Goal: Find specific page/section: Find specific page/section

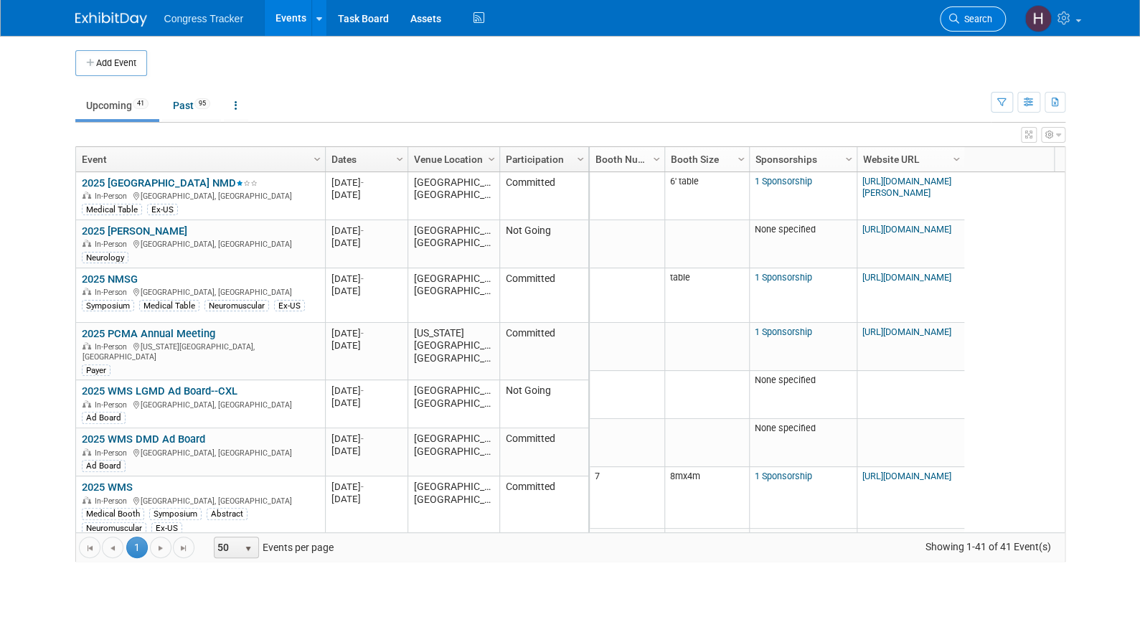
click at [963, 17] on span "Search" at bounding box center [975, 19] width 33 height 11
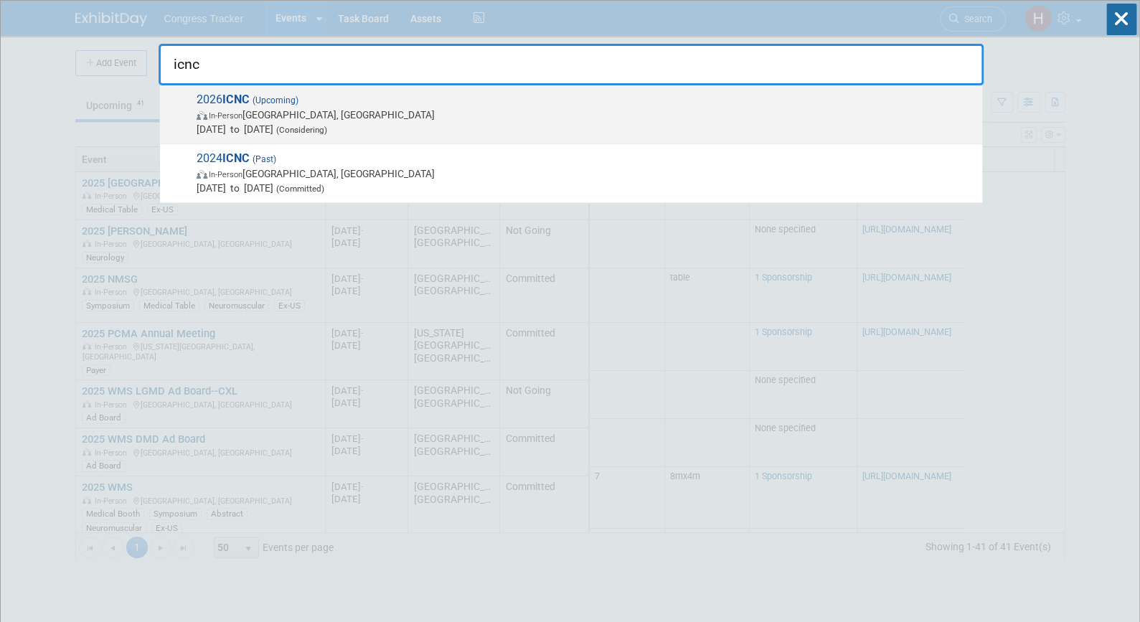
type input "icnc"
click at [237, 94] on strong "ICNC" at bounding box center [235, 100] width 27 height 14
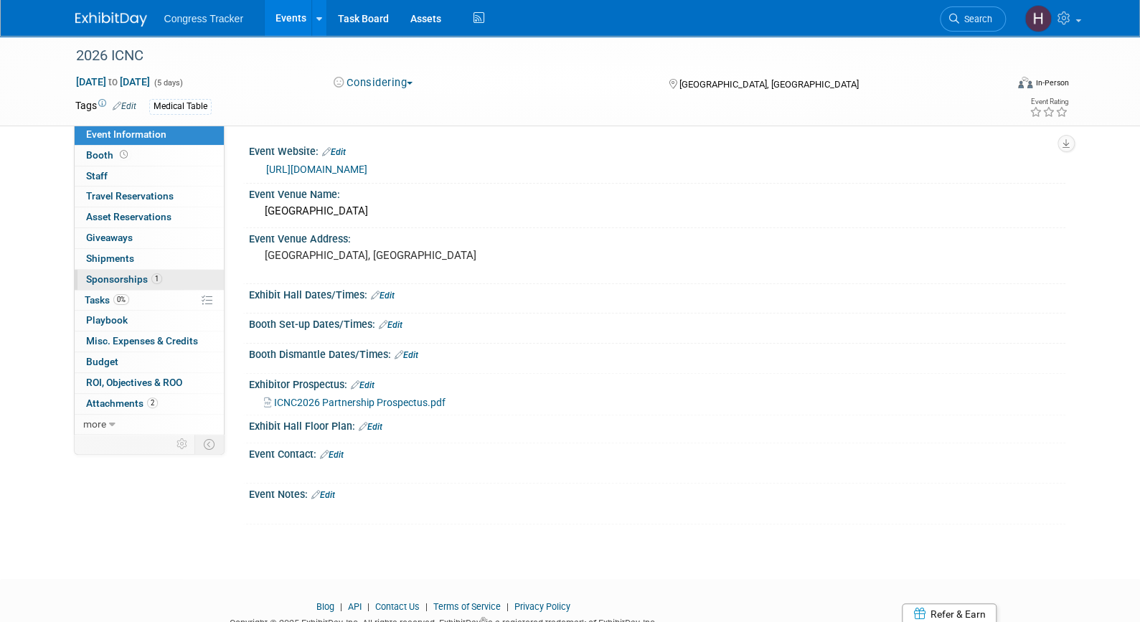
click at [119, 283] on span "Sponsorships 1" at bounding box center [124, 278] width 76 height 11
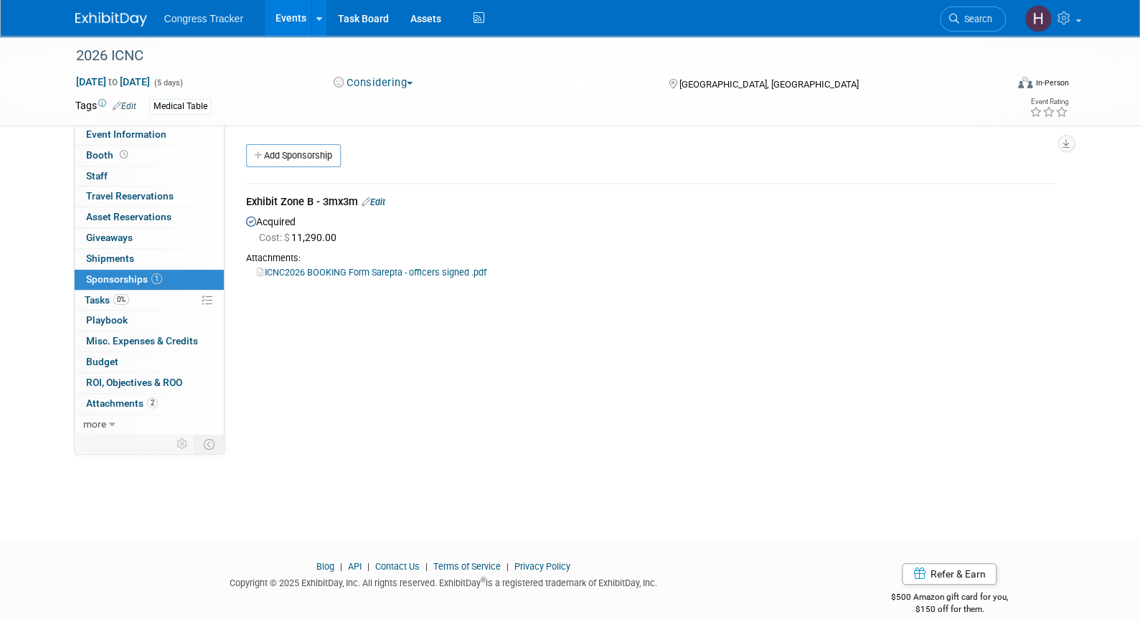
click at [302, 271] on link "ICNC2026 BOOKING Form Sarepta - officers signed .pdf" at bounding box center [372, 272] width 230 height 11
click at [114, 410] on link "2 Attachments 2" at bounding box center [149, 404] width 149 height 20
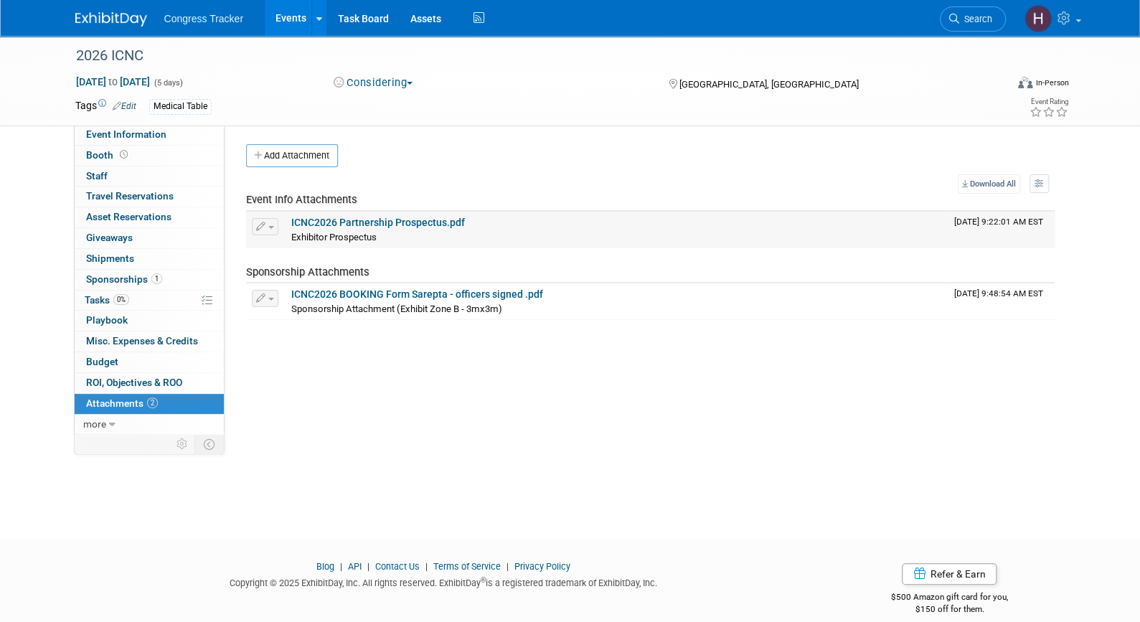
click at [382, 225] on link "ICNC2026 Partnership Prospectus.pdf" at bounding box center [378, 222] width 174 height 11
click at [291, 21] on link "Events" at bounding box center [291, 18] width 52 height 36
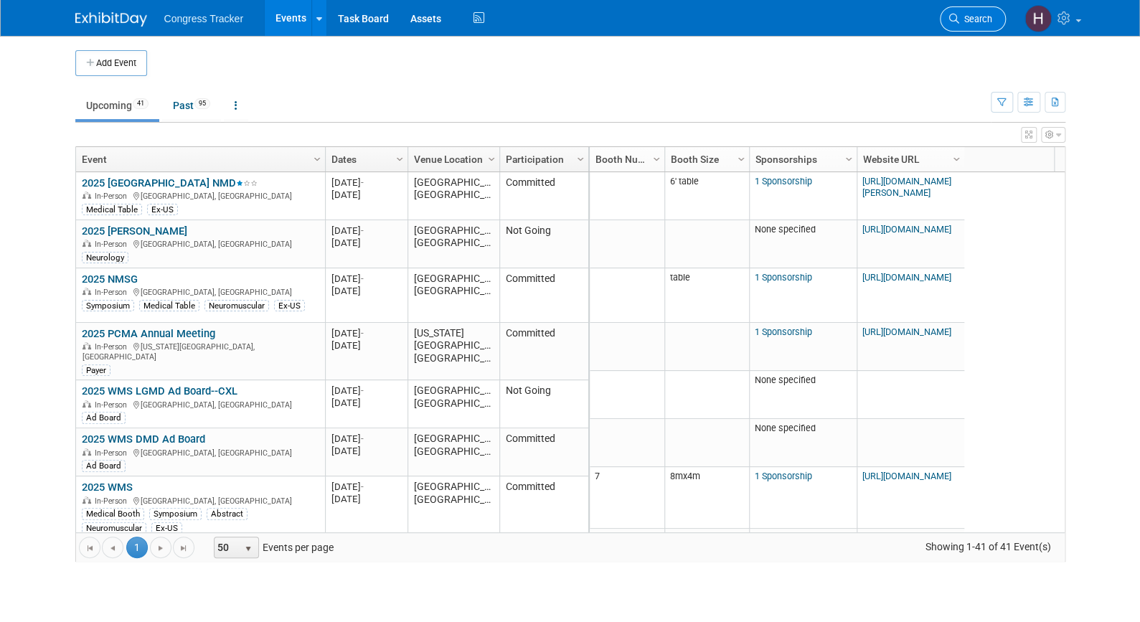
click at [975, 27] on link "Search" at bounding box center [973, 18] width 66 height 25
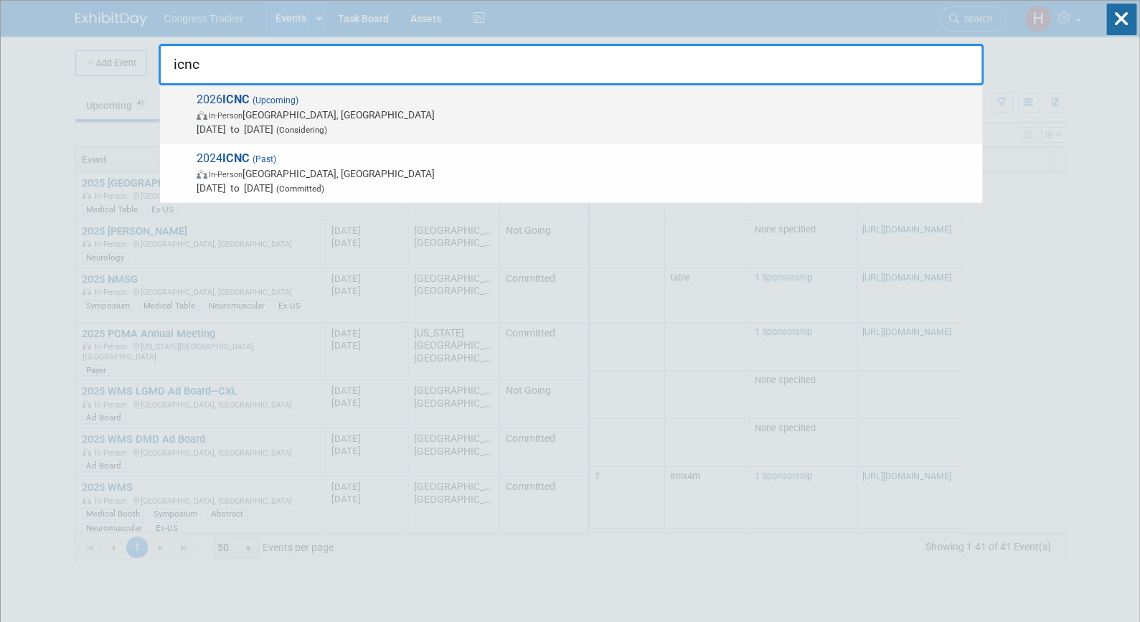
type input "icnc"
click at [271, 138] on div "2026 ICNC (Upcoming) In-Person Taipei, Taiwan May 25, 2026 to May 29, 2026 (Con…" at bounding box center [571, 114] width 822 height 59
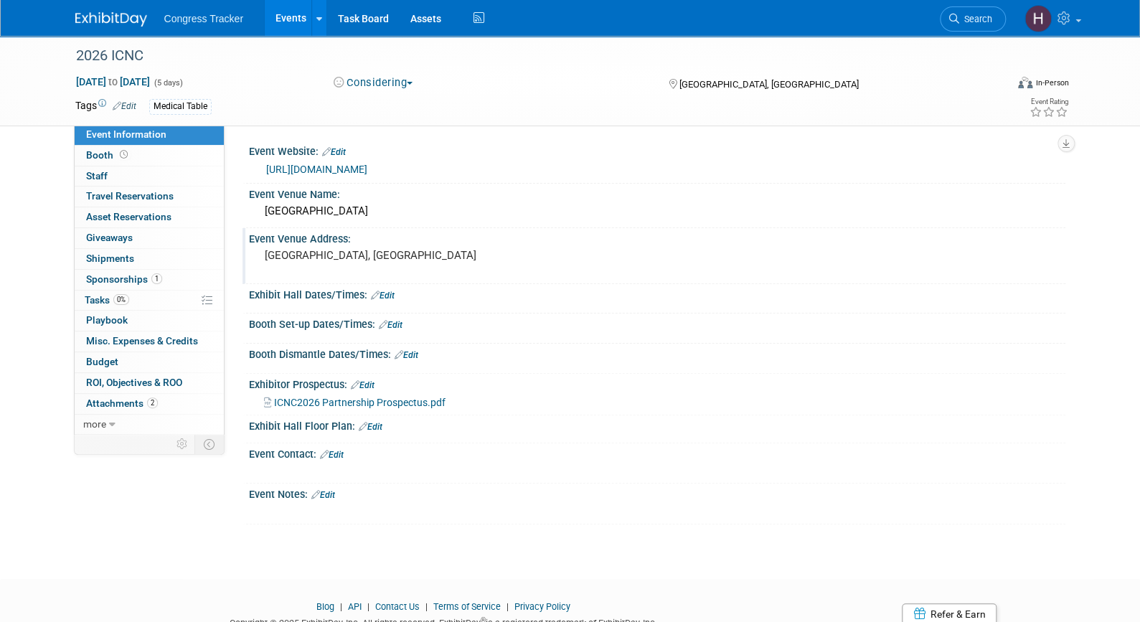
click at [281, 258] on pre "[GEOGRAPHIC_DATA], [GEOGRAPHIC_DATA]" at bounding box center [419, 255] width 308 height 13
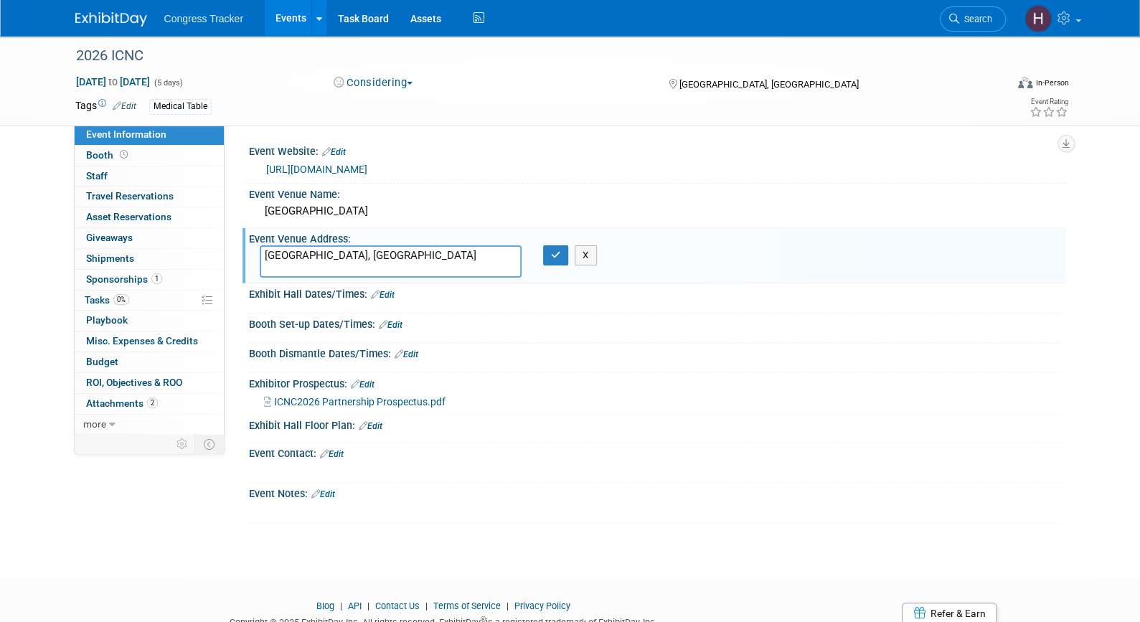
click at [281, 258] on textarea "[GEOGRAPHIC_DATA], [GEOGRAPHIC_DATA]" at bounding box center [391, 261] width 262 height 32
click at [552, 257] on icon "button" at bounding box center [556, 254] width 10 height 9
